Goal: Information Seeking & Learning: Learn about a topic

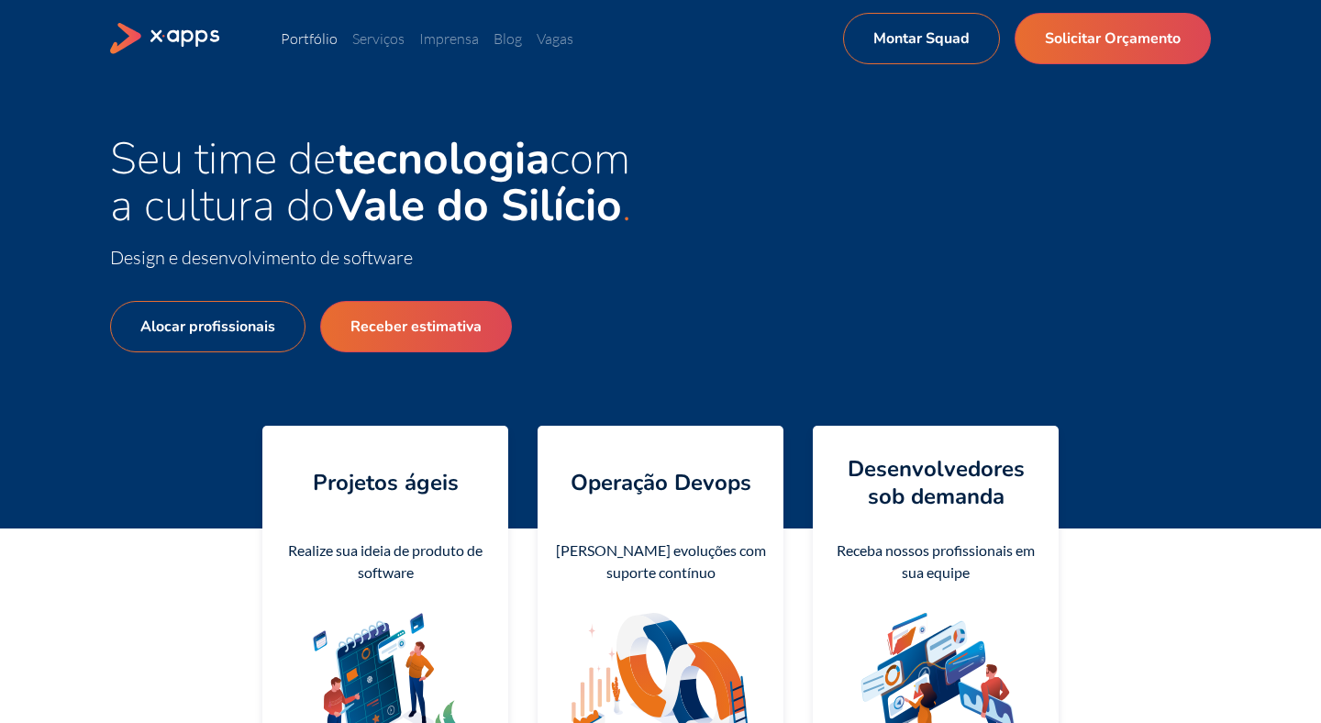
click at [310, 37] on link "Portfólio" at bounding box center [309, 38] width 57 height 18
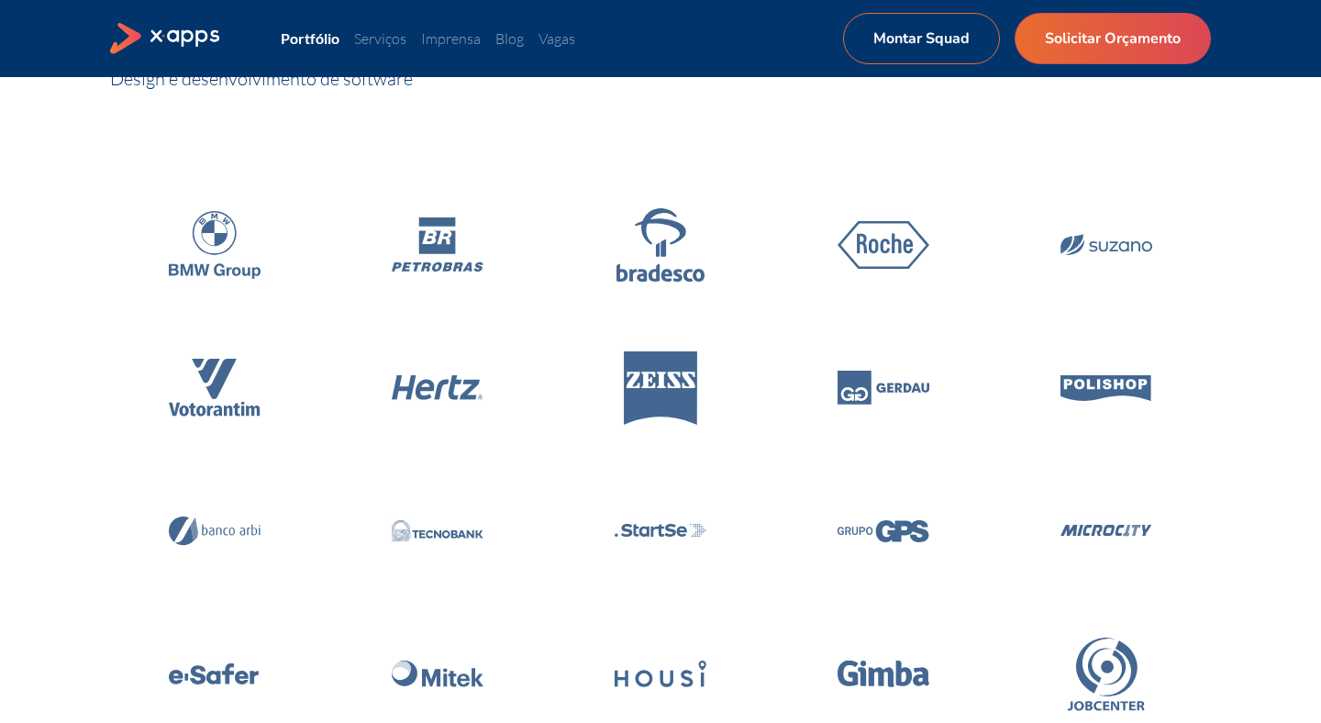
scroll to position [183, 0]
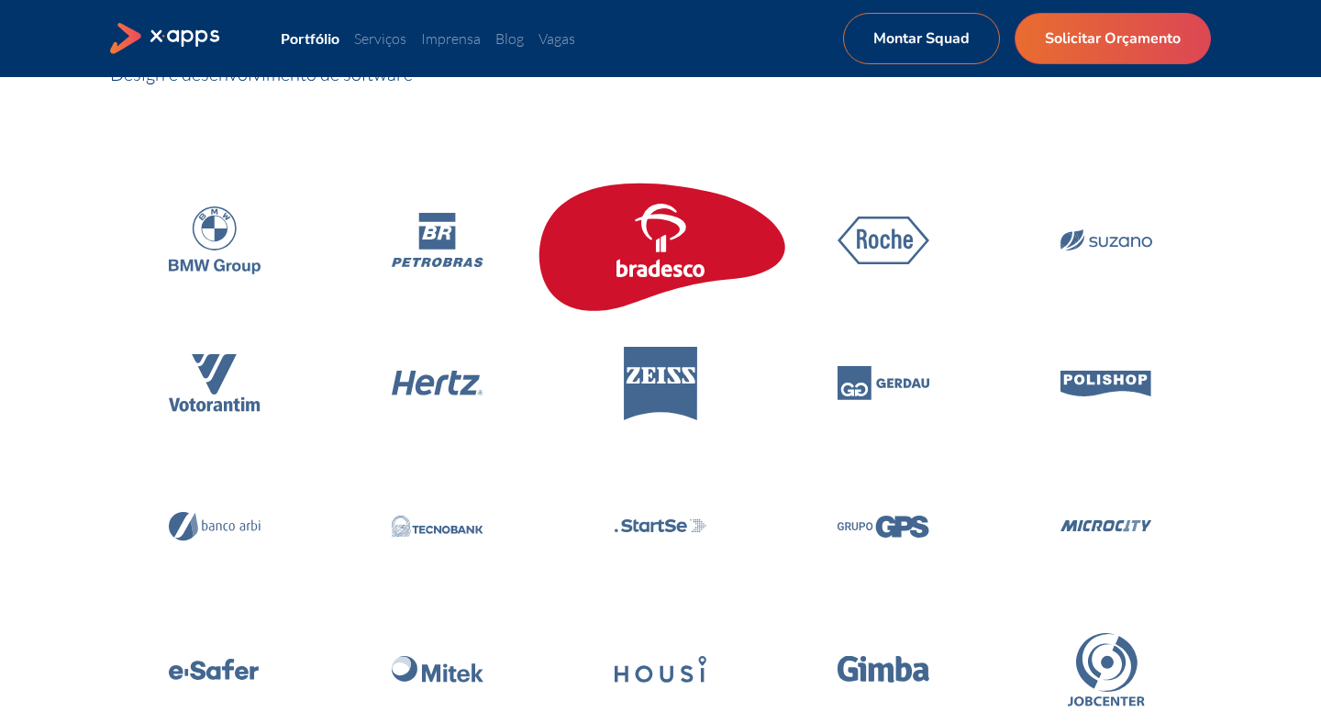
click at [574, 253] on icon at bounding box center [660, 240] width 260 height 156
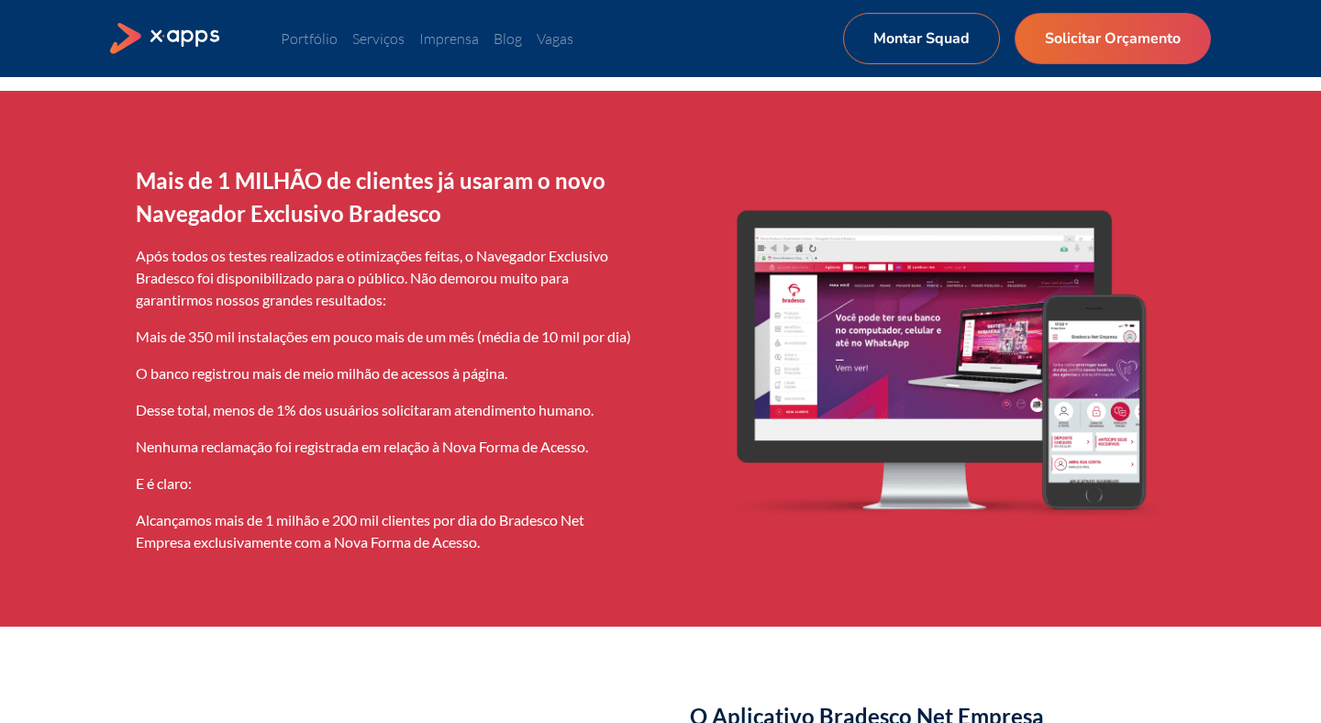
scroll to position [995, 0]
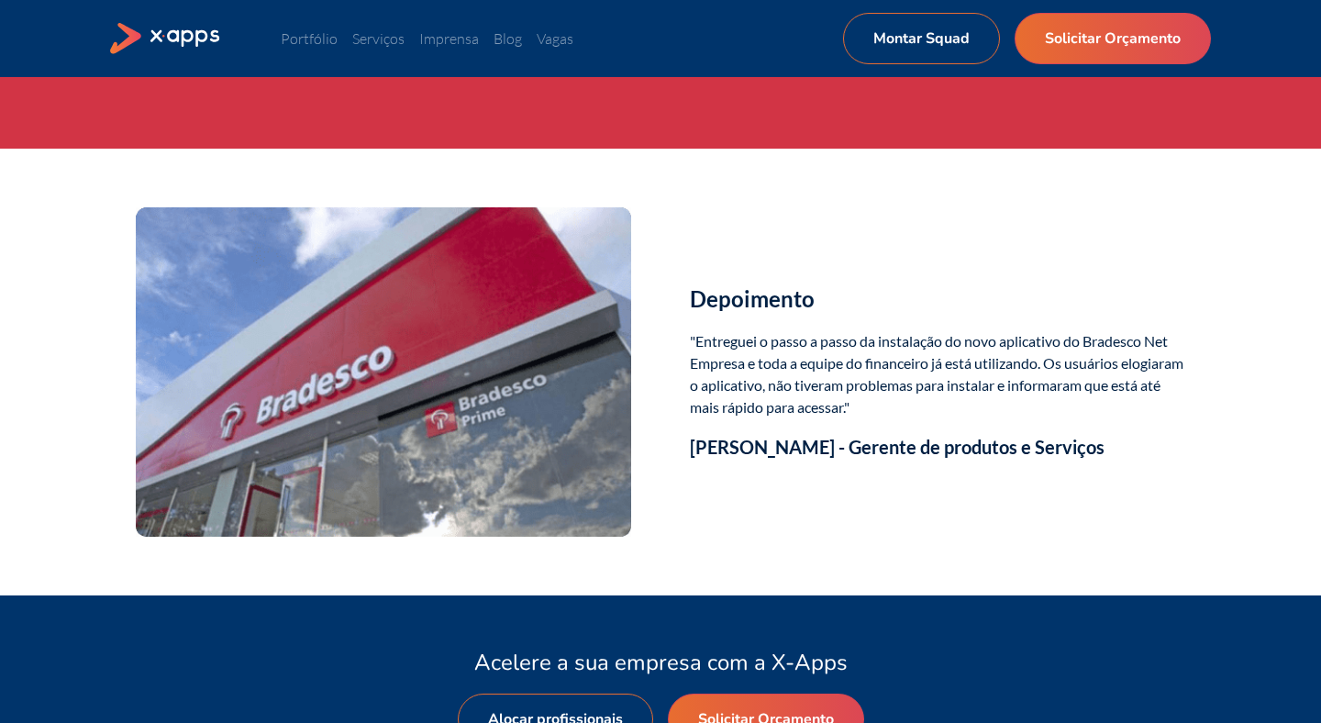
scroll to position [3091, 0]
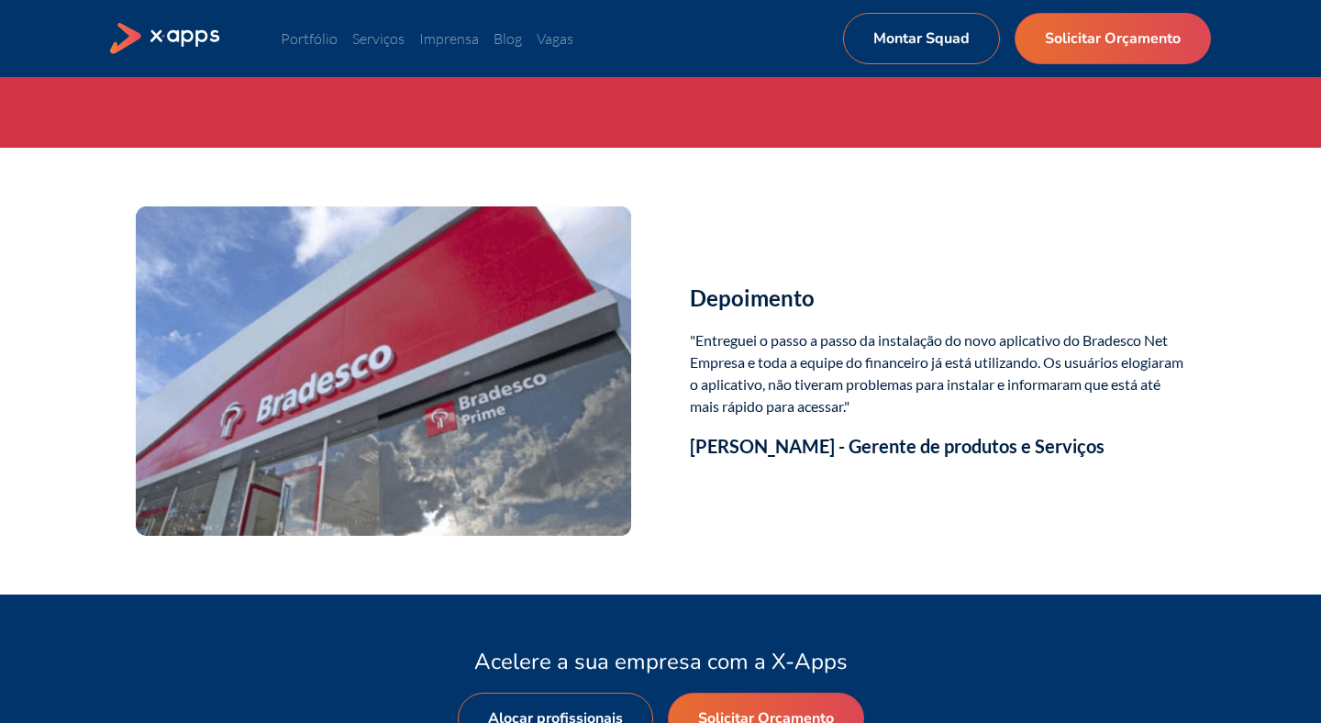
click at [214, 39] on icon at bounding box center [186, 37] width 71 height 17
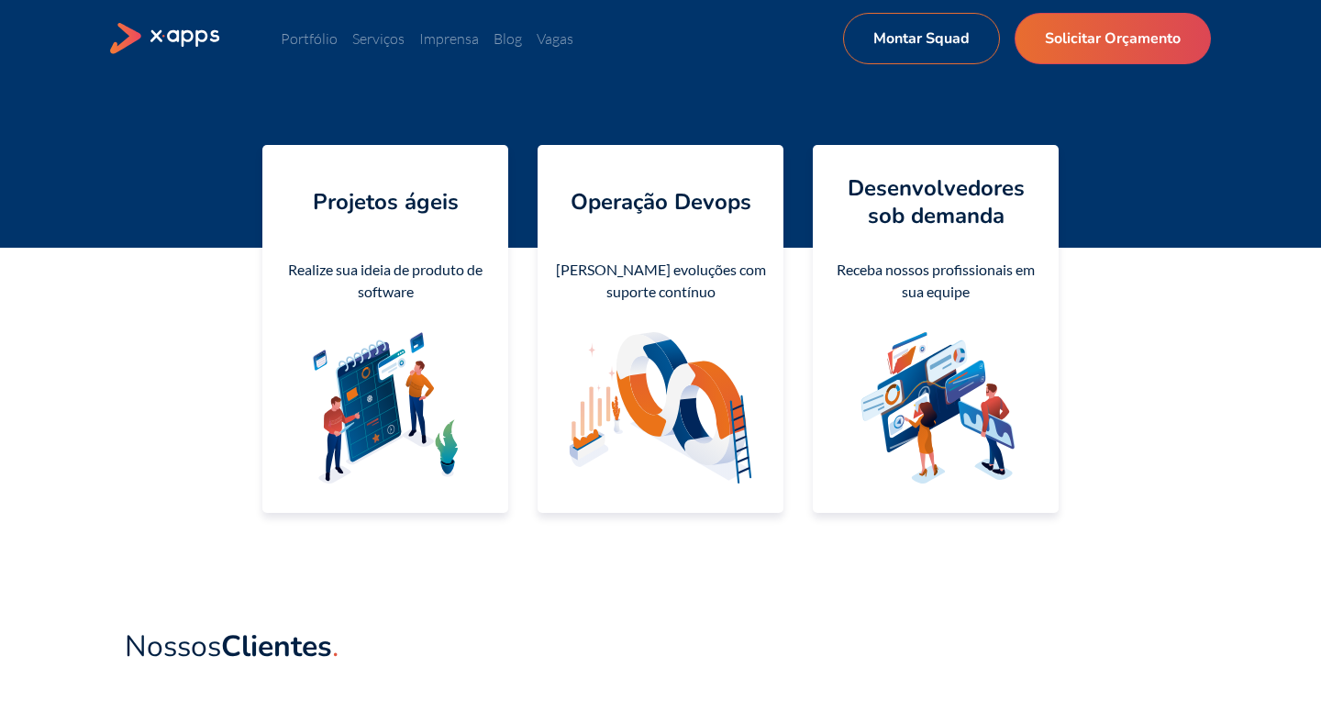
scroll to position [282, 0]
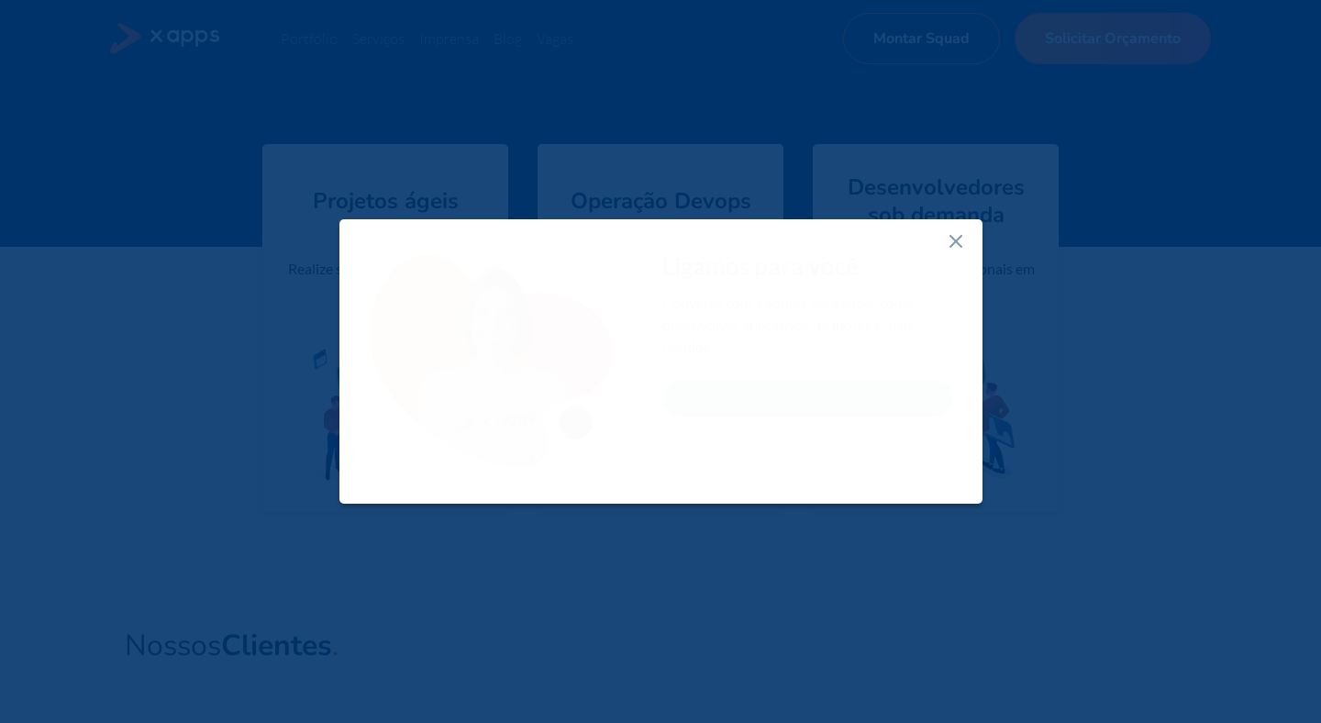
click at [962, 248] on icon at bounding box center [956, 241] width 22 height 22
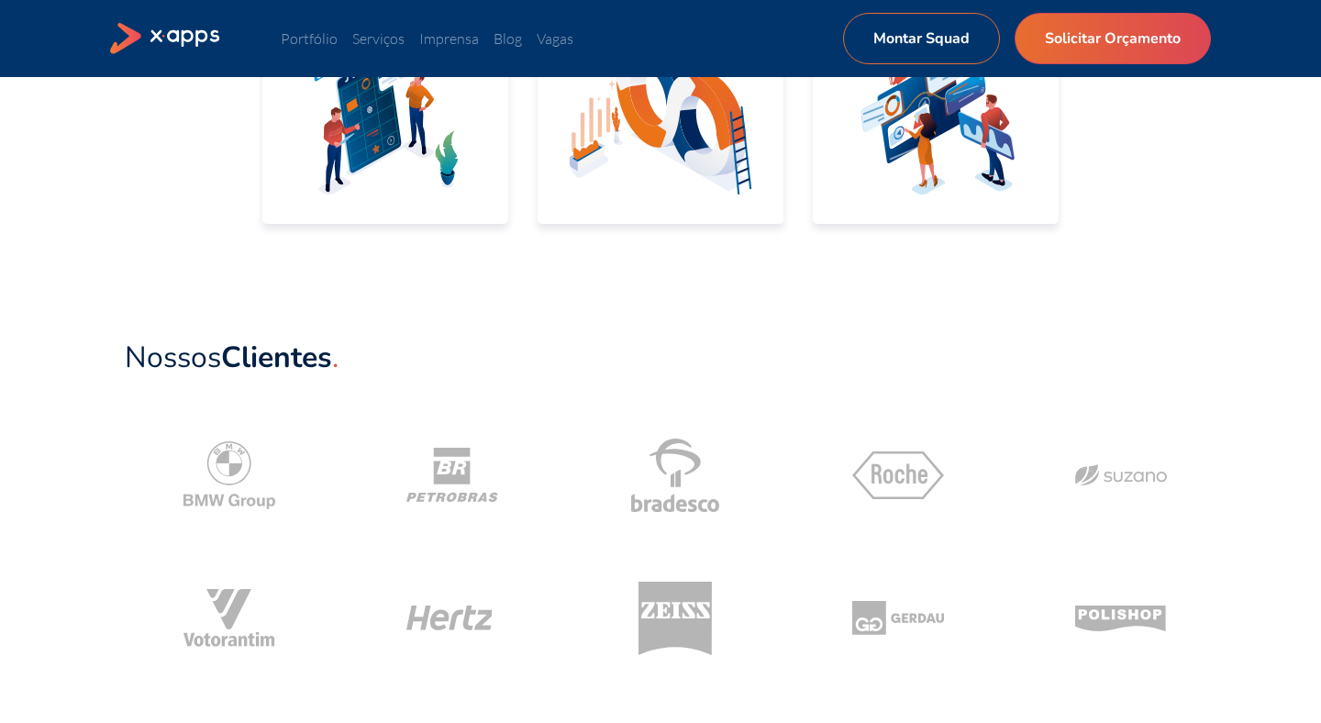
scroll to position [0, 0]
